Goal: Task Accomplishment & Management: Use online tool/utility

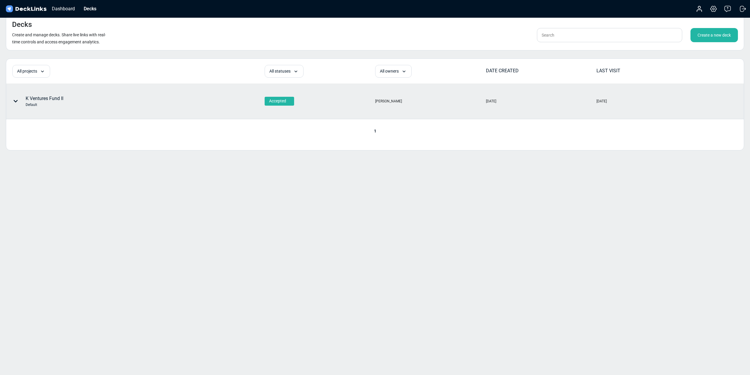
click at [33, 101] on div "K Ventures Fund II Default" at bounding box center [45, 101] width 38 height 12
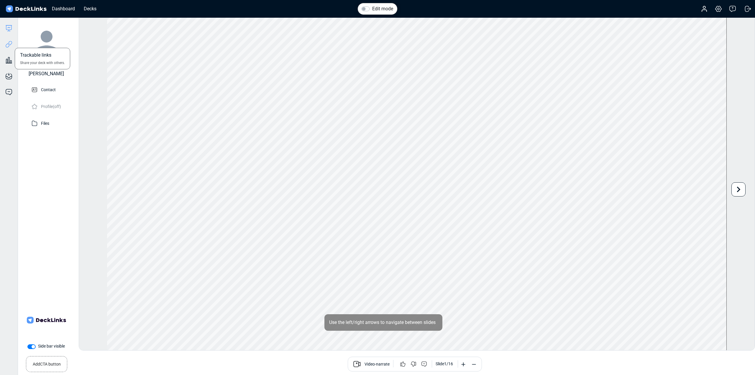
click at [9, 46] on icon at bounding box center [8, 44] width 7 height 7
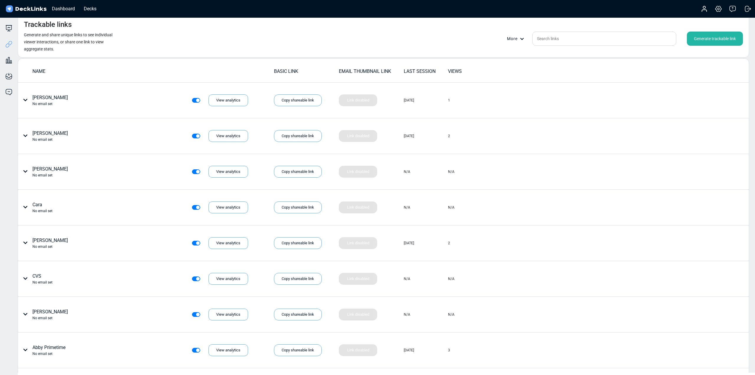
click at [714, 41] on div "Generate trackable link" at bounding box center [715, 39] width 56 height 14
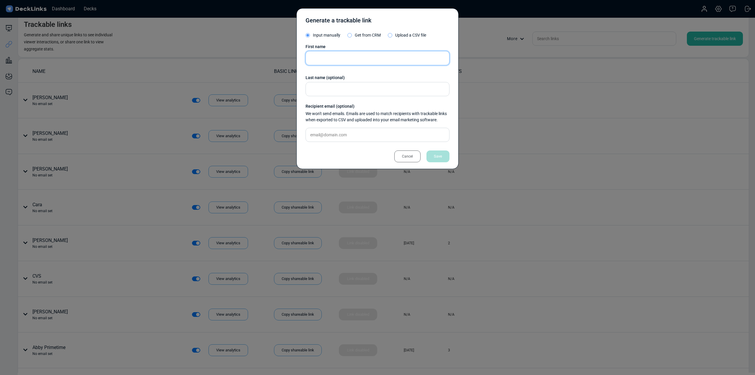
click at [356, 61] on input "text" at bounding box center [377, 58] width 144 height 14
type input "Hall Capital"
click at [437, 157] on div "Save" at bounding box center [437, 156] width 23 height 12
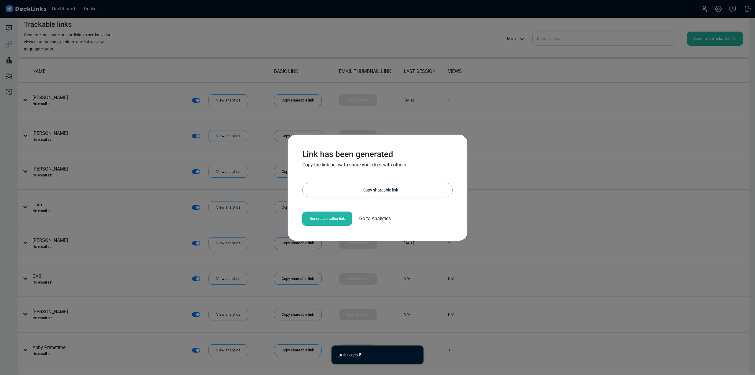
drag, startPoint x: 389, startPoint y: 184, endPoint x: 350, endPoint y: 212, distance: 47.9
click at [388, 184] on div "Copy shareable link" at bounding box center [380, 190] width 144 height 14
click at [563, 141] on div "Link has been generated Copy the link below to share your deck with others [URL…" at bounding box center [377, 187] width 755 height 375
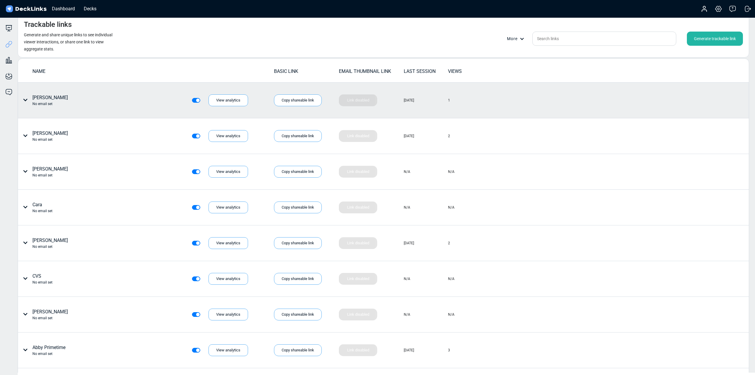
click at [460, 99] on div "1" at bounding box center [470, 101] width 44 height 10
click at [124, 94] on div "[PERSON_NAME] No email set View analytics" at bounding box center [145, 100] width 255 height 35
click at [25, 101] on icon at bounding box center [25, 100] width 4 height 2
click at [25, 101] on div at bounding box center [377, 187] width 755 height 375
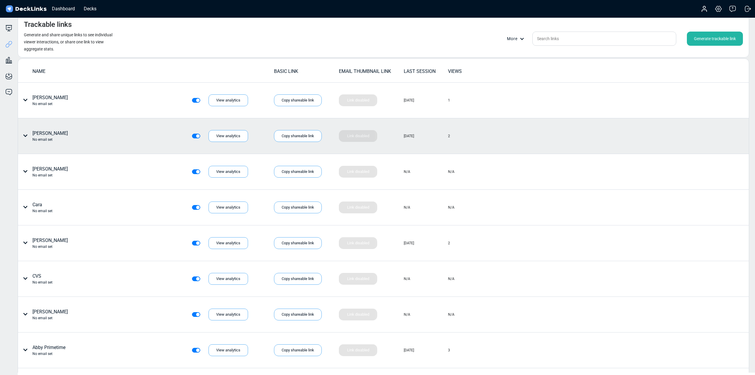
click at [26, 134] on icon at bounding box center [25, 135] width 5 height 5
click at [123, 128] on div at bounding box center [377, 187] width 755 height 375
drag, startPoint x: 130, startPoint y: 132, endPoint x: 217, endPoint y: 128, distance: 87.3
click at [132, 132] on div "[PERSON_NAME] No email set View analytics" at bounding box center [134, 136] width 227 height 12
click at [230, 137] on div "View analytics" at bounding box center [228, 136] width 40 height 12
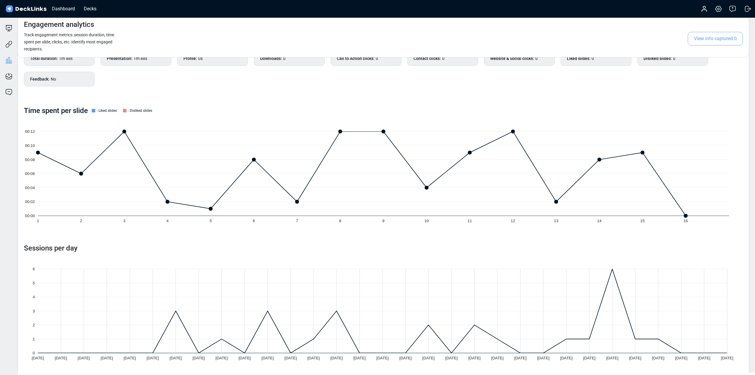
scroll to position [42, 0]
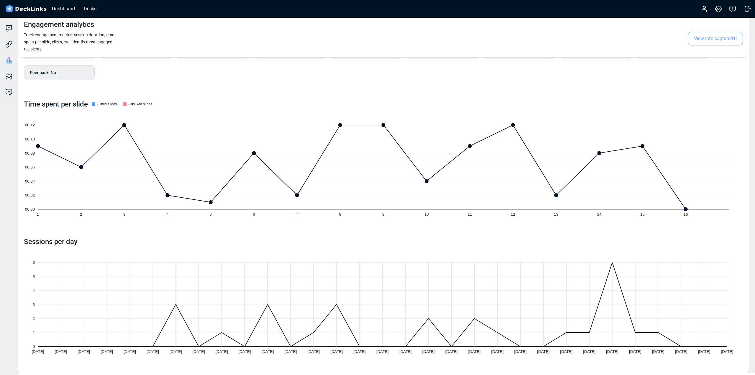
click at [175, 305] on icon at bounding box center [383, 304] width 691 height 84
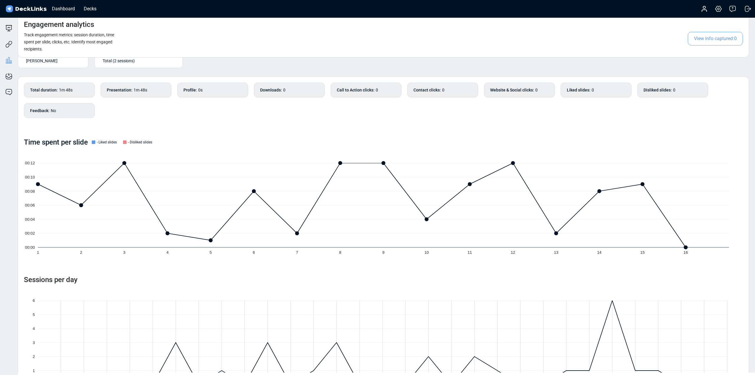
scroll to position [0, 0]
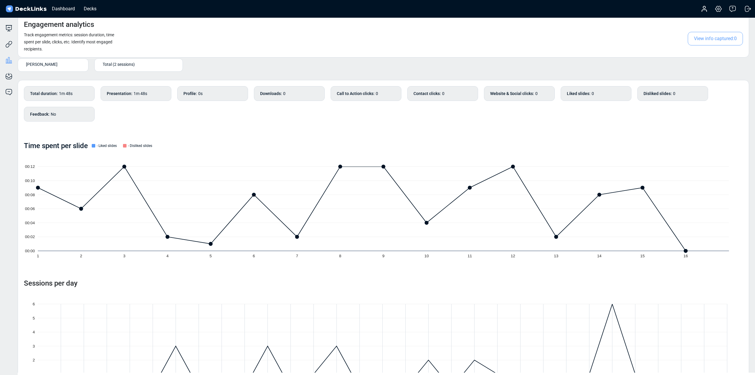
click at [137, 124] on div "Total duration : 1m 48s Presentation : 1m 48s Profile : 0s Downloads : 0 Call t…" at bounding box center [383, 106] width 719 height 41
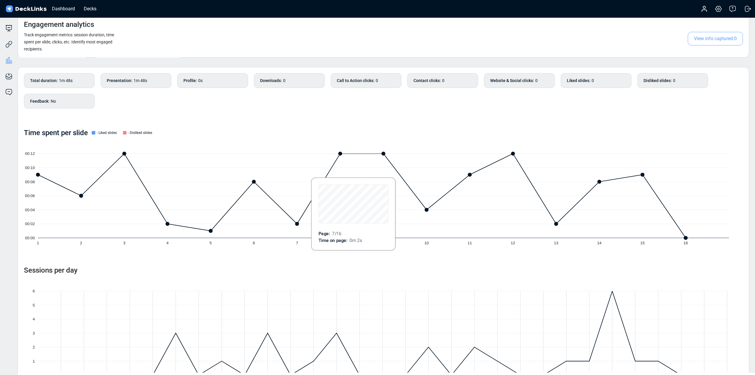
scroll to position [42, 0]
